Goal: Find specific page/section: Find specific page/section

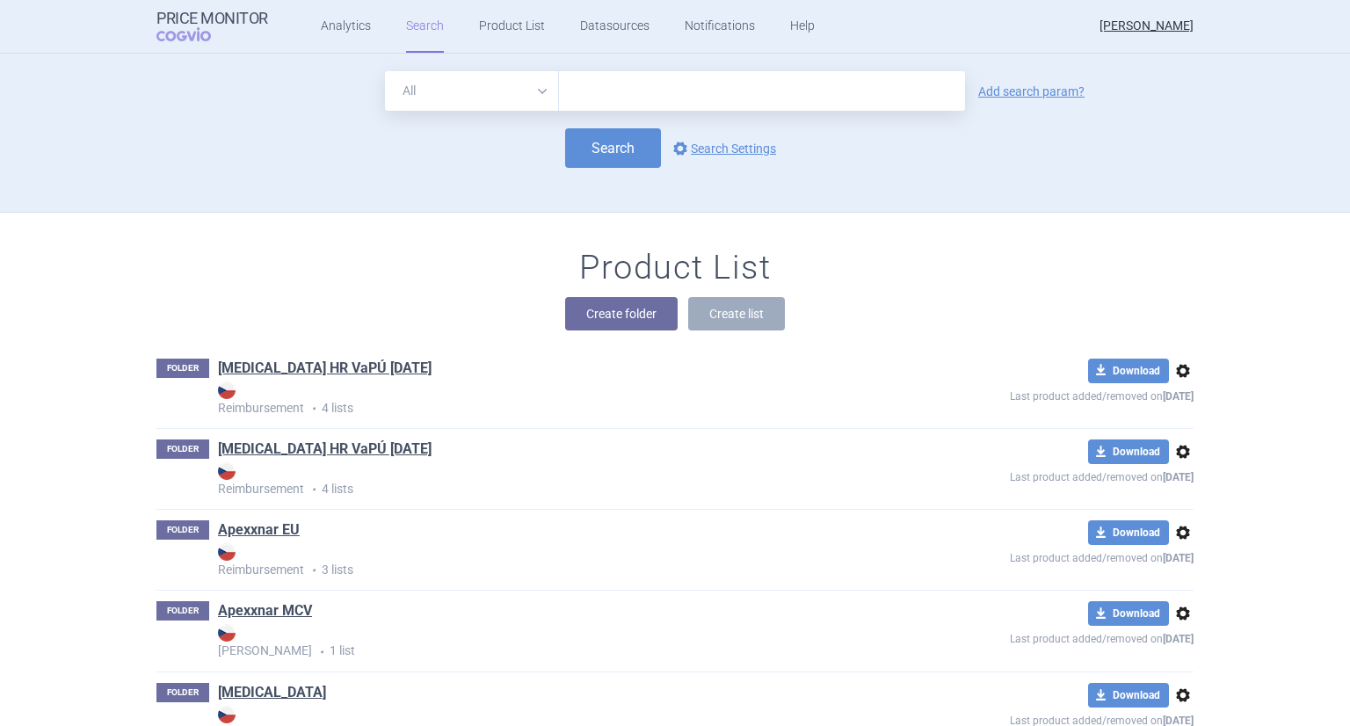
scroll to position [3951, 0]
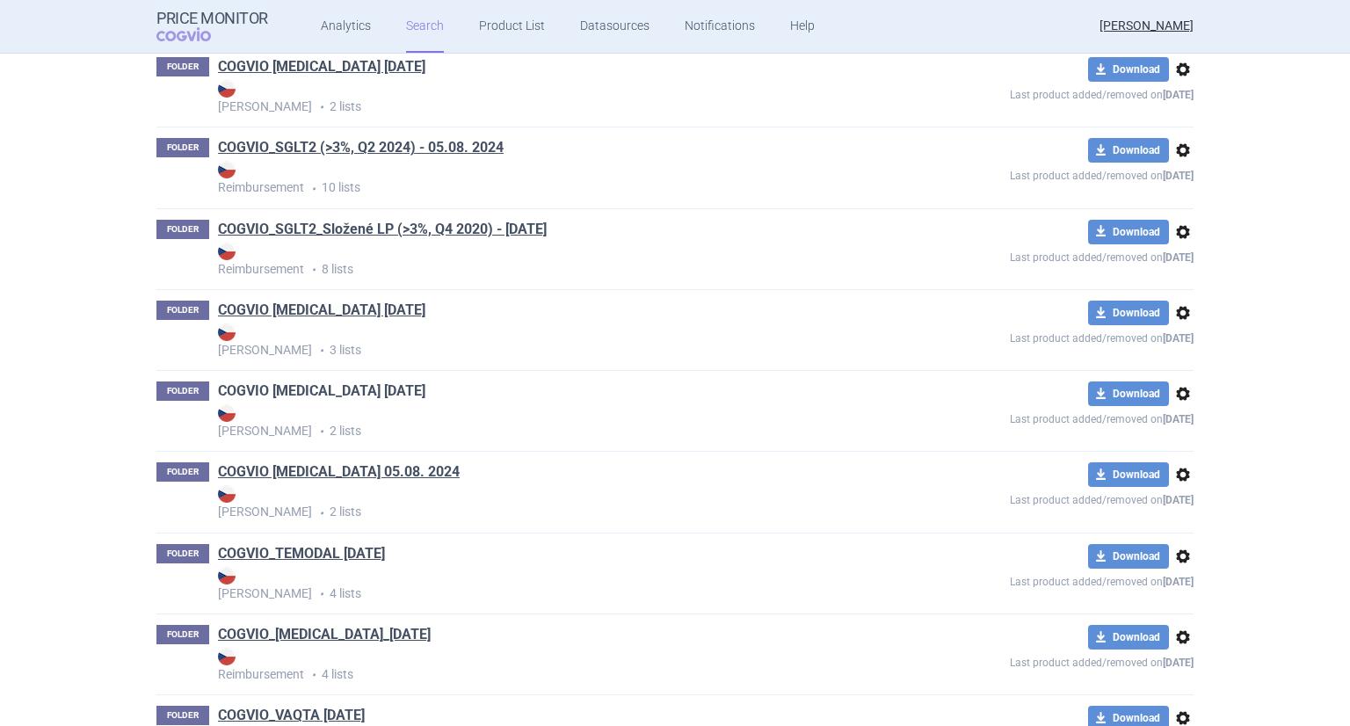
click at [369, 395] on link "COGVIO [MEDICAL_DATA] [DATE]" at bounding box center [321, 390] width 207 height 19
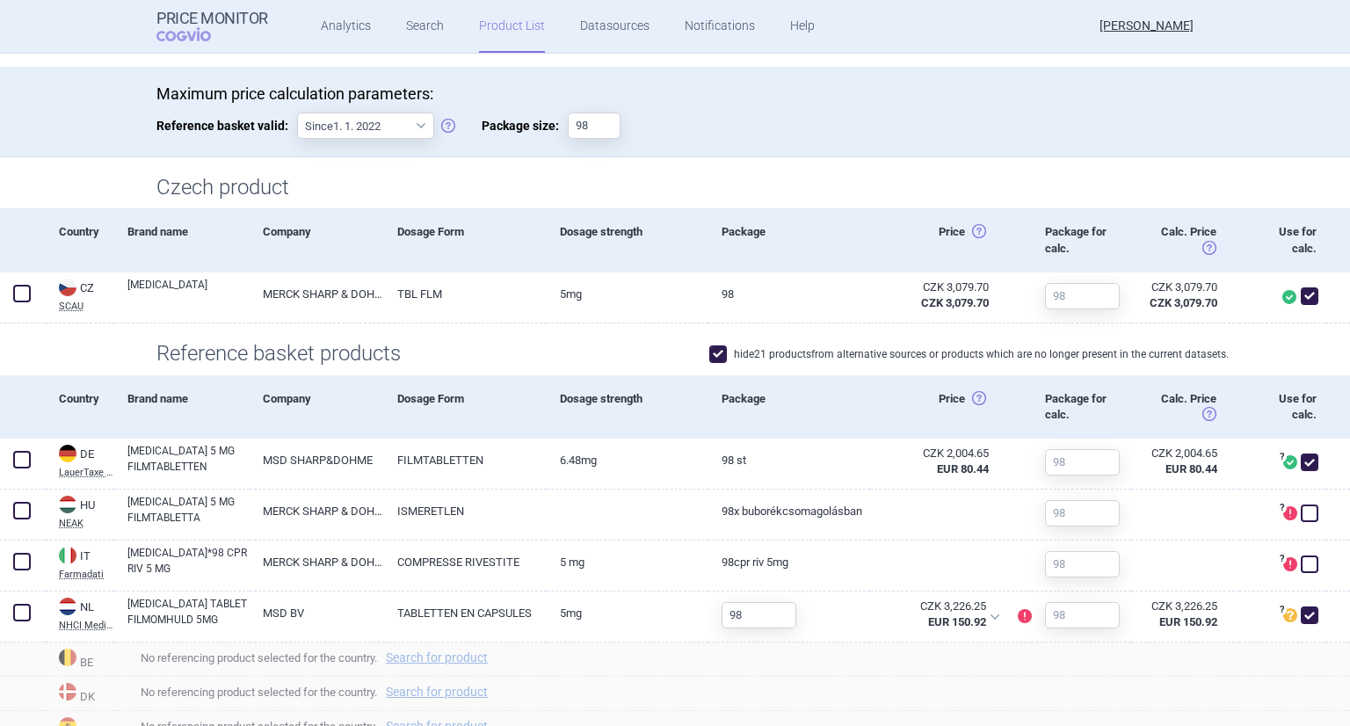
scroll to position [439, 0]
